Goal: Transaction & Acquisition: Register for event/course

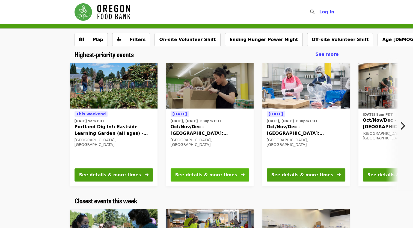
click at [209, 174] on div "See details & more times" at bounding box center [206, 175] width 62 height 7
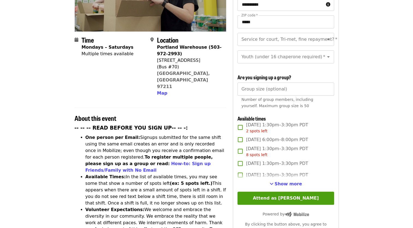
scroll to position [137, 0]
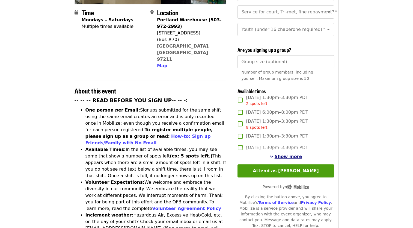
click at [288, 158] on span "Show more" at bounding box center [289, 156] width 28 height 5
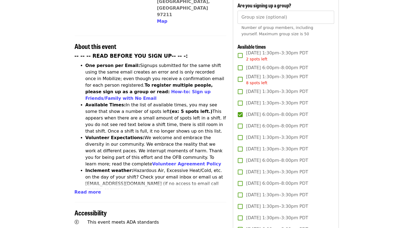
scroll to position [191, 0]
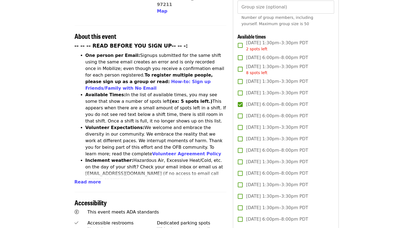
click at [258, 70] on span "8 spots left" at bounding box center [256, 72] width 21 height 4
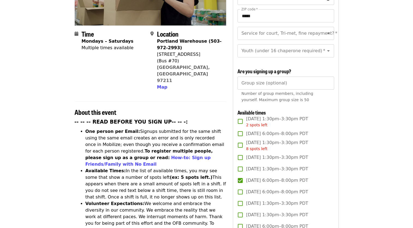
scroll to position [109, 0]
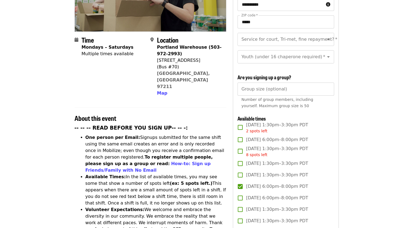
click at [323, 130] on label "[DATE] 1:30pm–3:30pm PDT 2 spots left" at bounding box center [282, 128] width 95 height 12
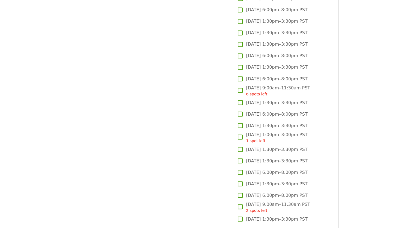
scroll to position [1147, 0]
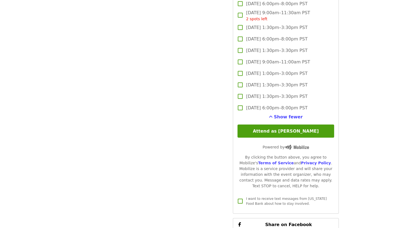
click at [283, 134] on button "Attend as [PERSON_NAME]" at bounding box center [286, 131] width 96 height 13
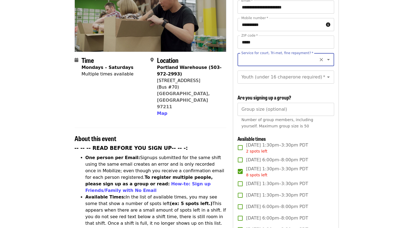
scroll to position [24, 0]
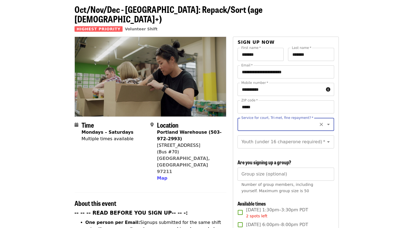
click at [327, 124] on icon "Open" at bounding box center [328, 124] width 3 height 1
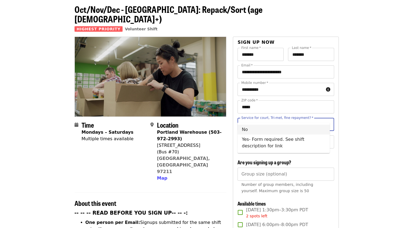
click at [246, 128] on li "No" at bounding box center [284, 130] width 92 height 10
type input "**"
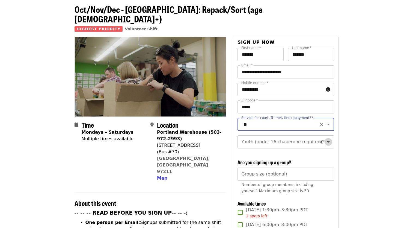
click at [326, 139] on icon "Open" at bounding box center [328, 142] width 7 height 7
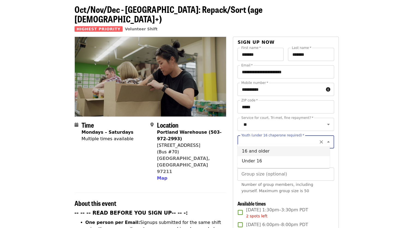
click at [262, 150] on li "16 and older" at bounding box center [284, 151] width 92 height 10
type input "**********"
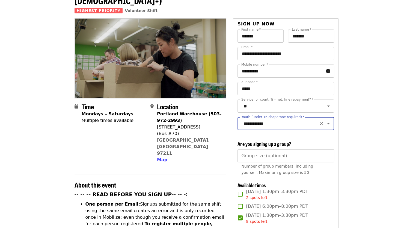
scroll to position [52, 0]
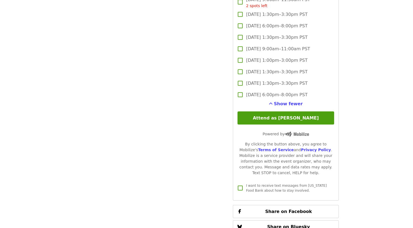
scroll to position [1226, 0]
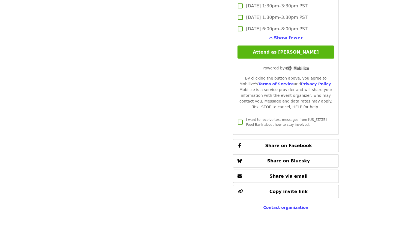
click at [288, 52] on button "Attend as [PERSON_NAME]" at bounding box center [286, 52] width 96 height 13
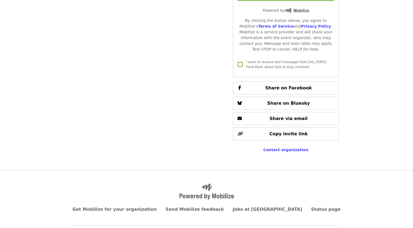
scroll to position [1175, 0]
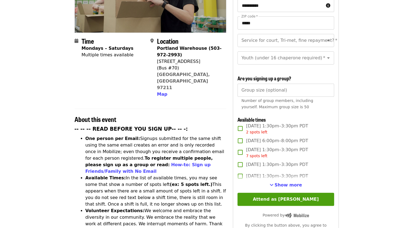
scroll to position [122, 0]
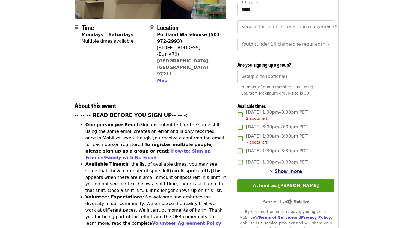
click at [280, 169] on span "Show more" at bounding box center [289, 171] width 28 height 5
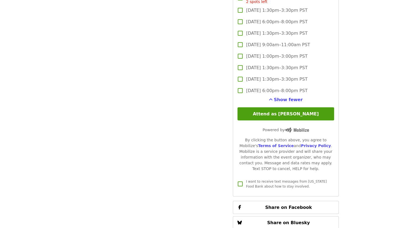
scroll to position [1269, 0]
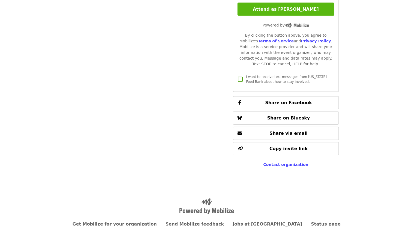
click at [294, 7] on button "Attend as [PERSON_NAME]" at bounding box center [286, 9] width 96 height 13
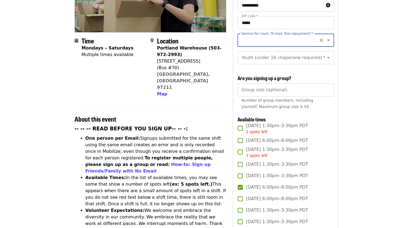
scroll to position [79, 0]
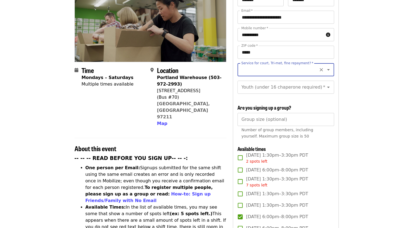
click at [320, 68] on icon "Clear" at bounding box center [321, 69] width 3 height 3
click at [325, 66] on icon "Open" at bounding box center [328, 69] width 7 height 7
click at [241, 77] on li "No" at bounding box center [284, 75] width 92 height 10
type input "**"
click at [327, 87] on icon "Open" at bounding box center [328, 87] width 3 height 1
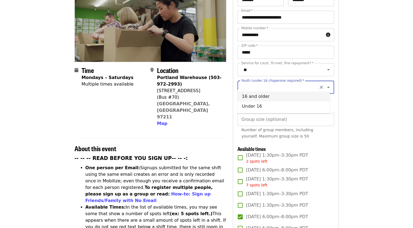
click at [260, 95] on li "16 and older" at bounding box center [284, 97] width 92 height 10
type input "**********"
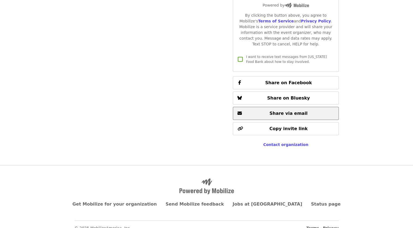
scroll to position [1207, 0]
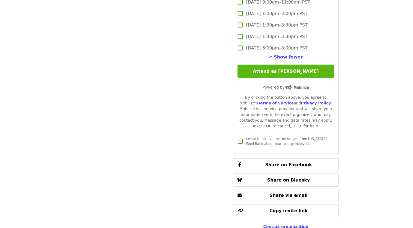
click at [299, 65] on button "Attend as [PERSON_NAME]" at bounding box center [286, 71] width 96 height 13
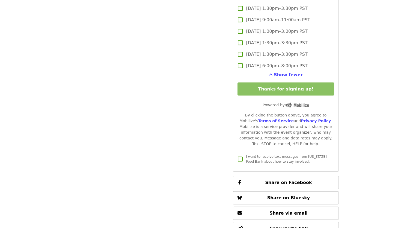
scroll to position [1180, 0]
